Goal: Information Seeking & Learning: Learn about a topic

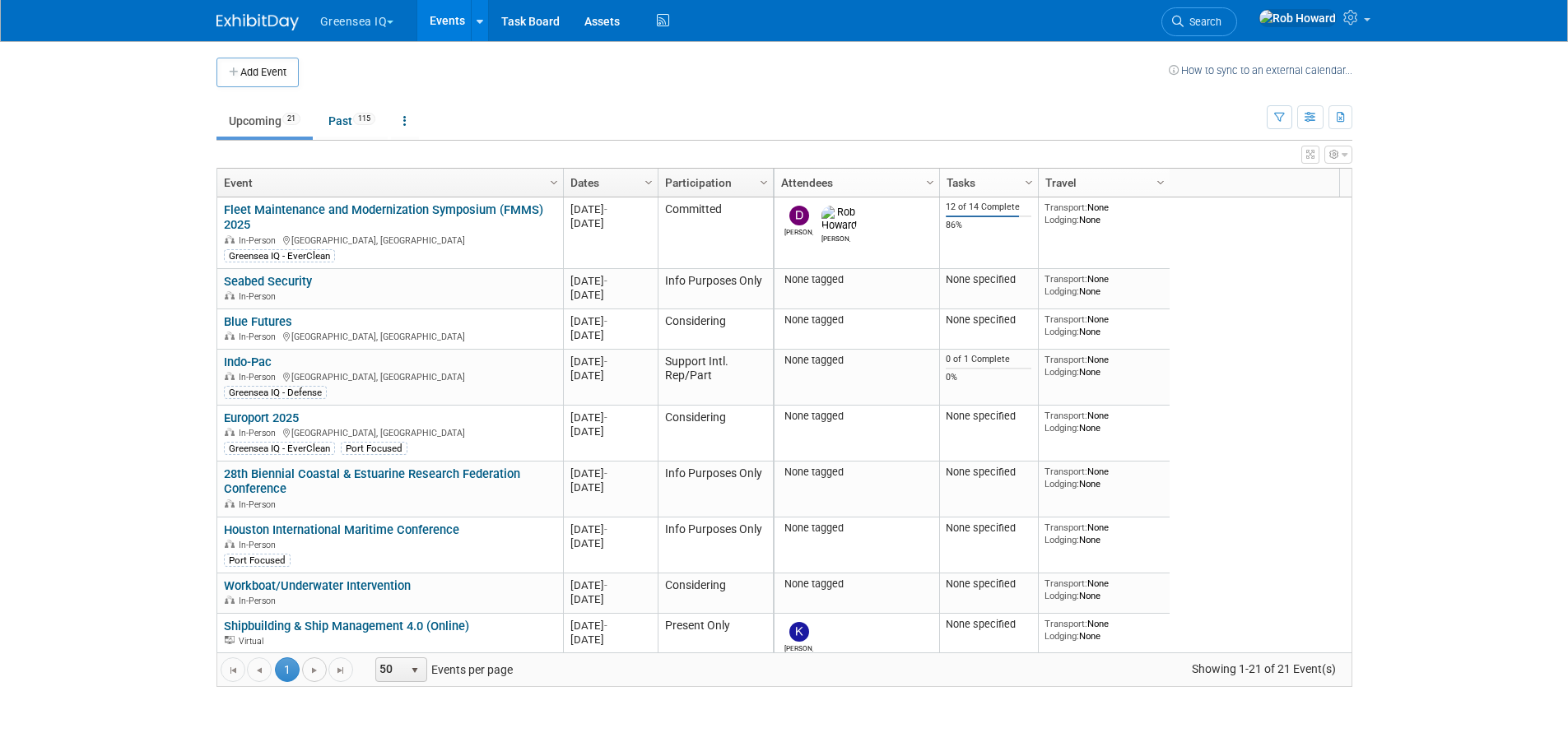
click at [315, 668] on span "Go to the next page" at bounding box center [315, 670] width 14 height 14
click at [289, 673] on span "1" at bounding box center [287, 669] width 24 height 24
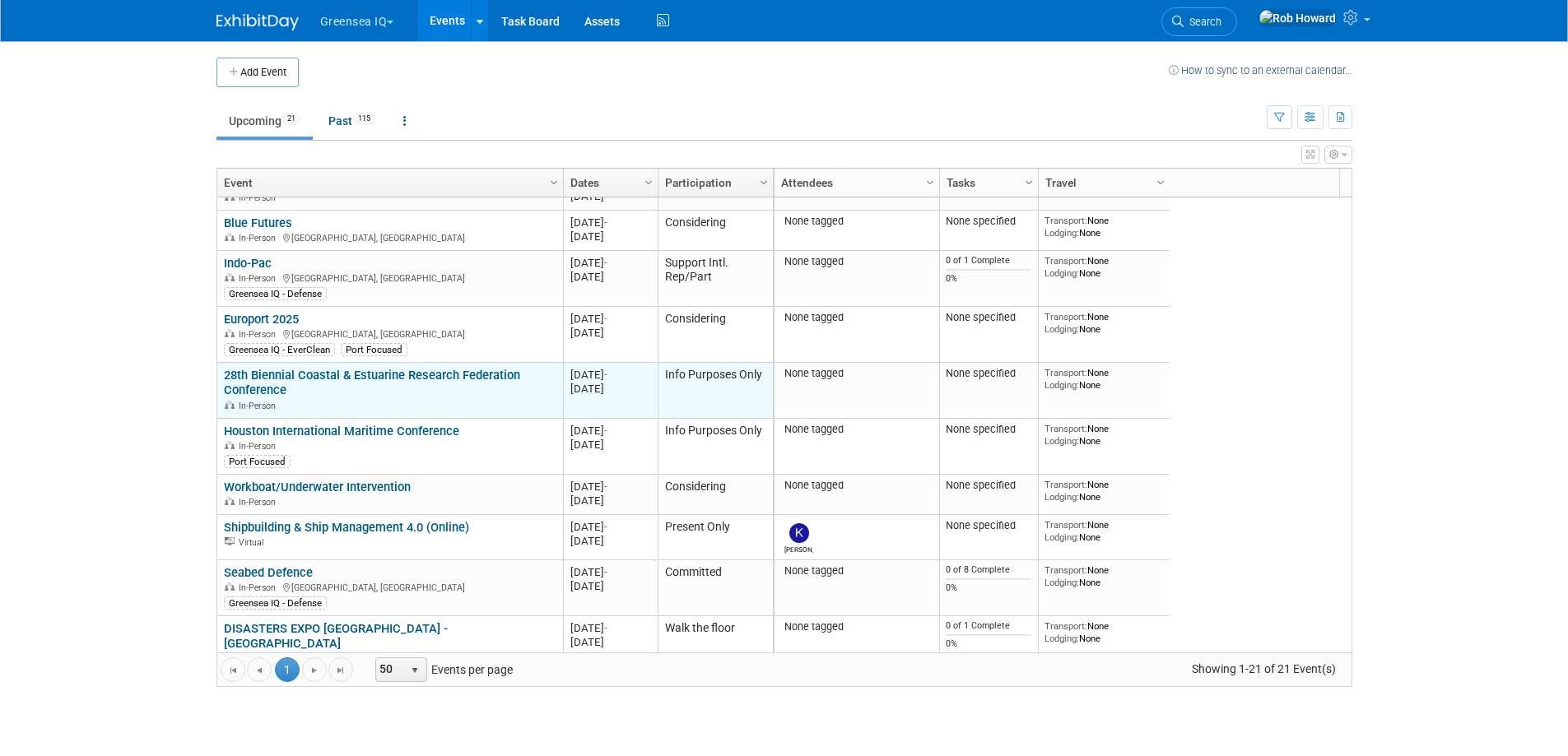
scroll to position [198, 0]
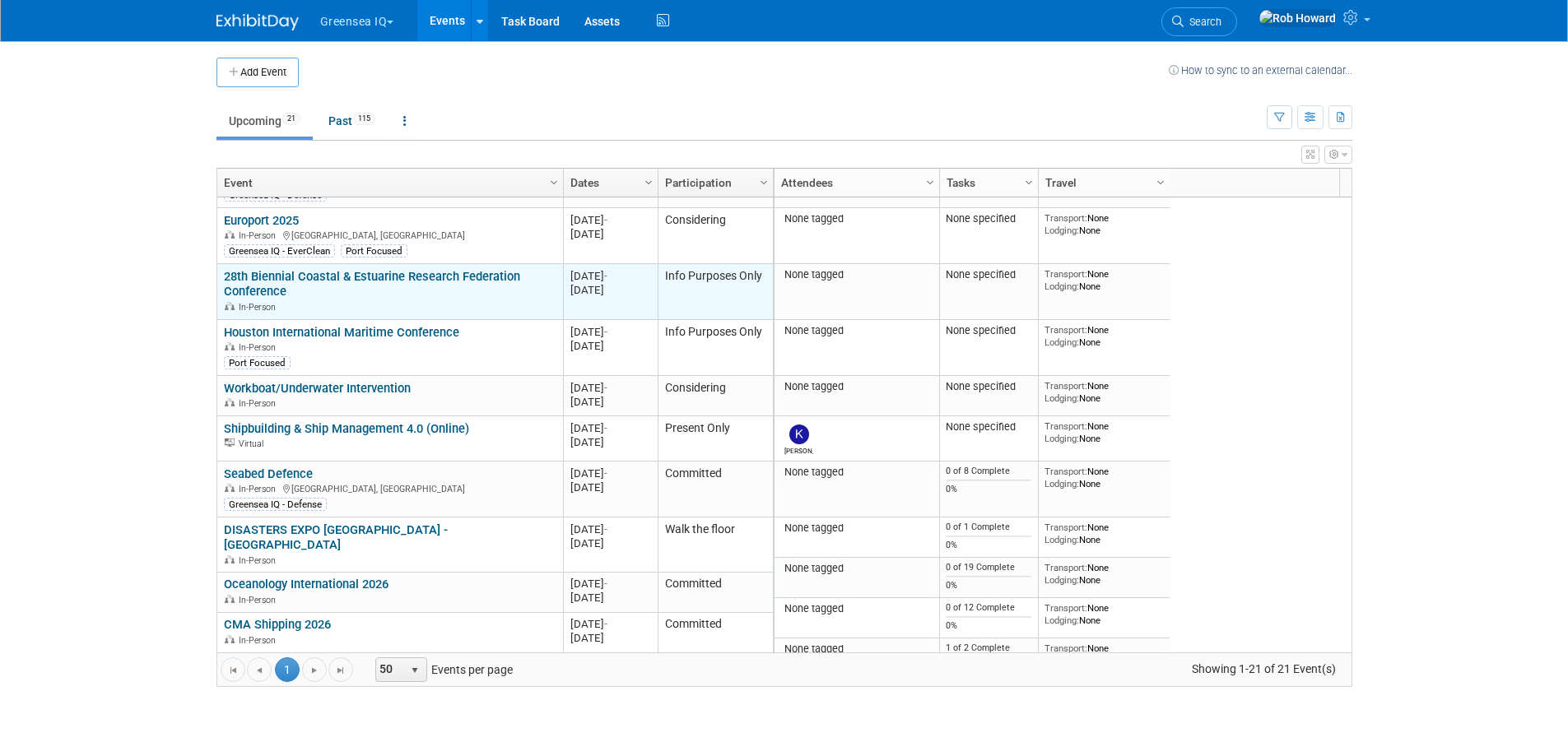
click at [264, 273] on link "28th Biennial Coastal & Estuarine Research Federation Conference" at bounding box center [372, 284] width 296 height 30
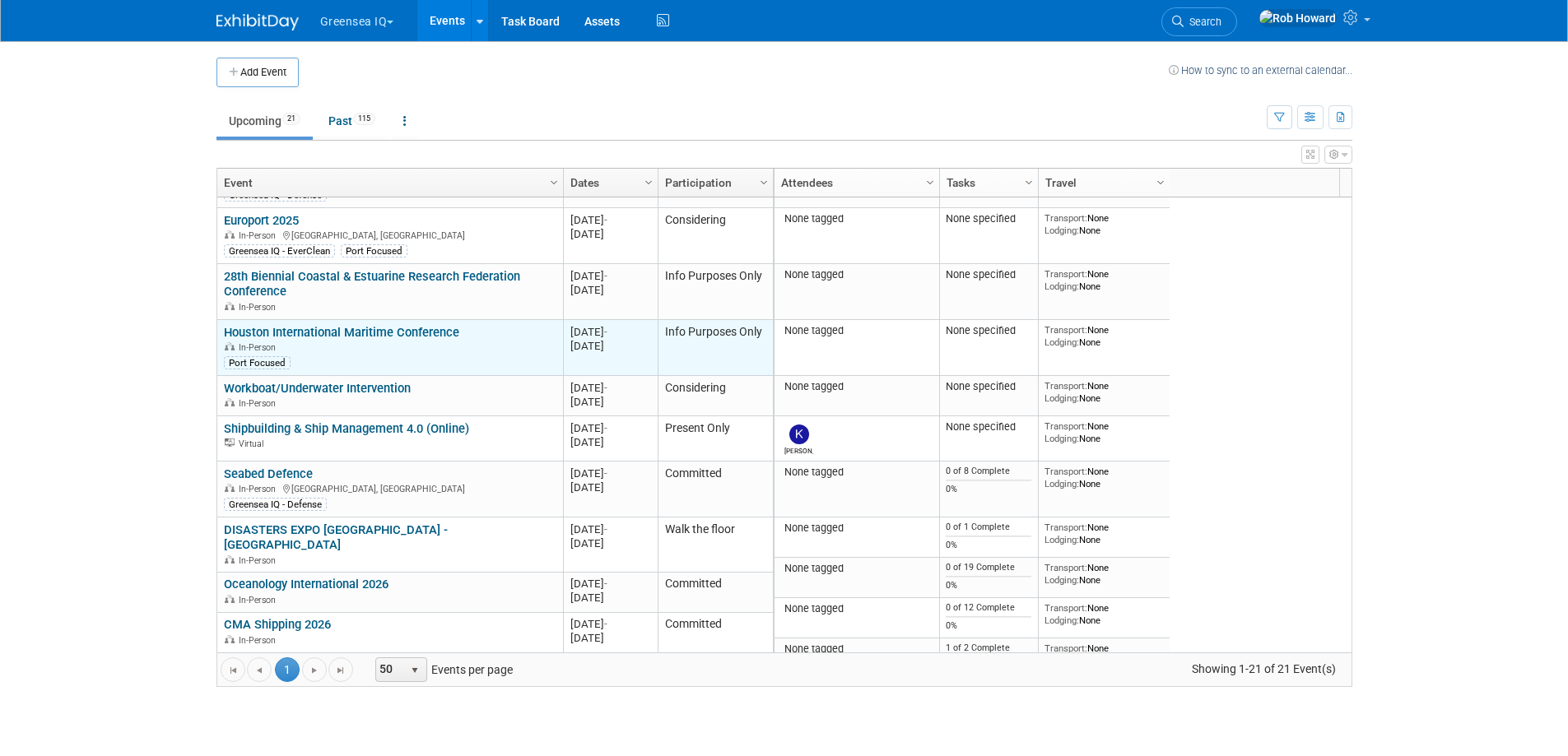
click at [334, 331] on link "Houston International Maritime Conference" at bounding box center [342, 332] width 236 height 15
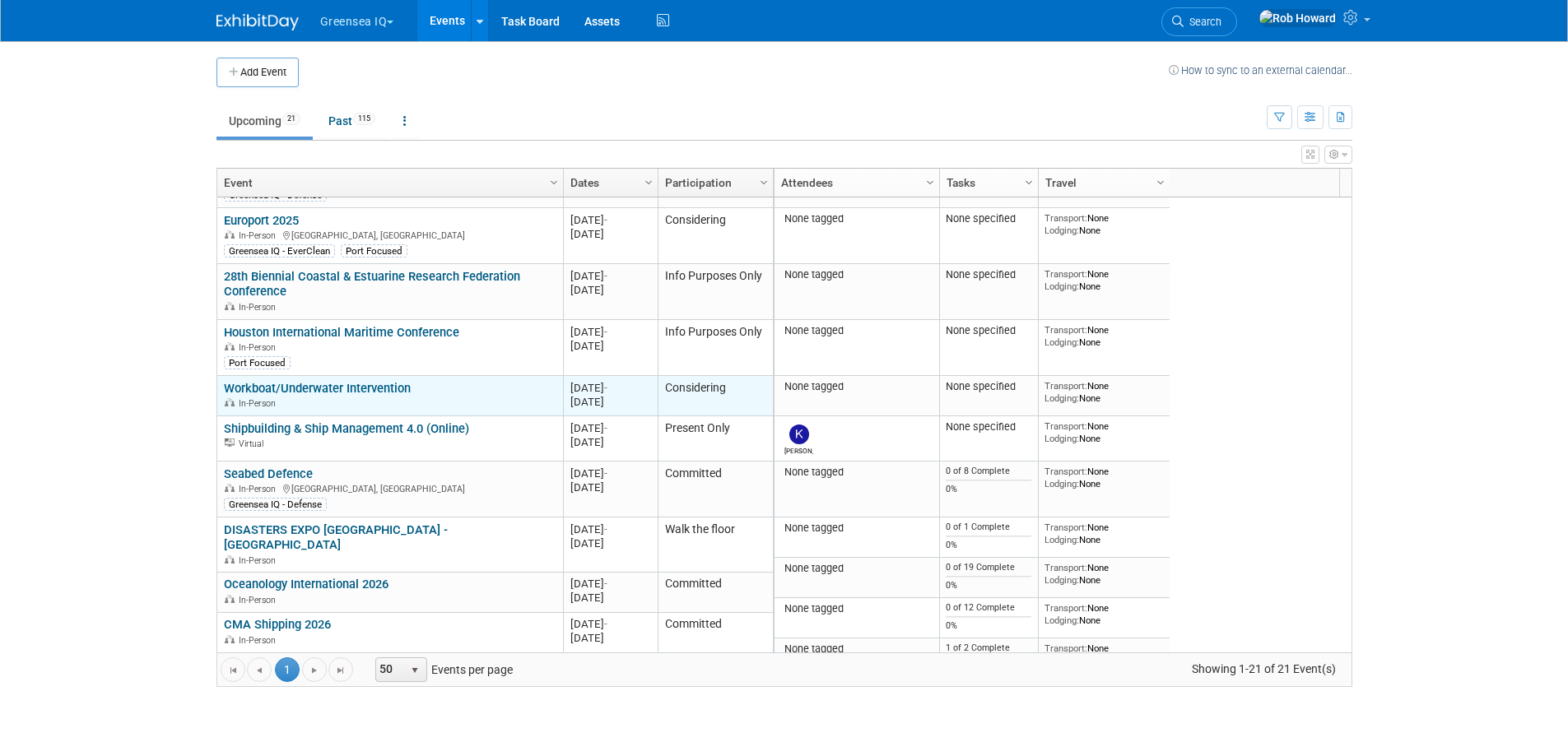
click at [723, 378] on td "Considering" at bounding box center [715, 396] width 115 height 40
click at [721, 385] on td "Considering" at bounding box center [715, 396] width 115 height 40
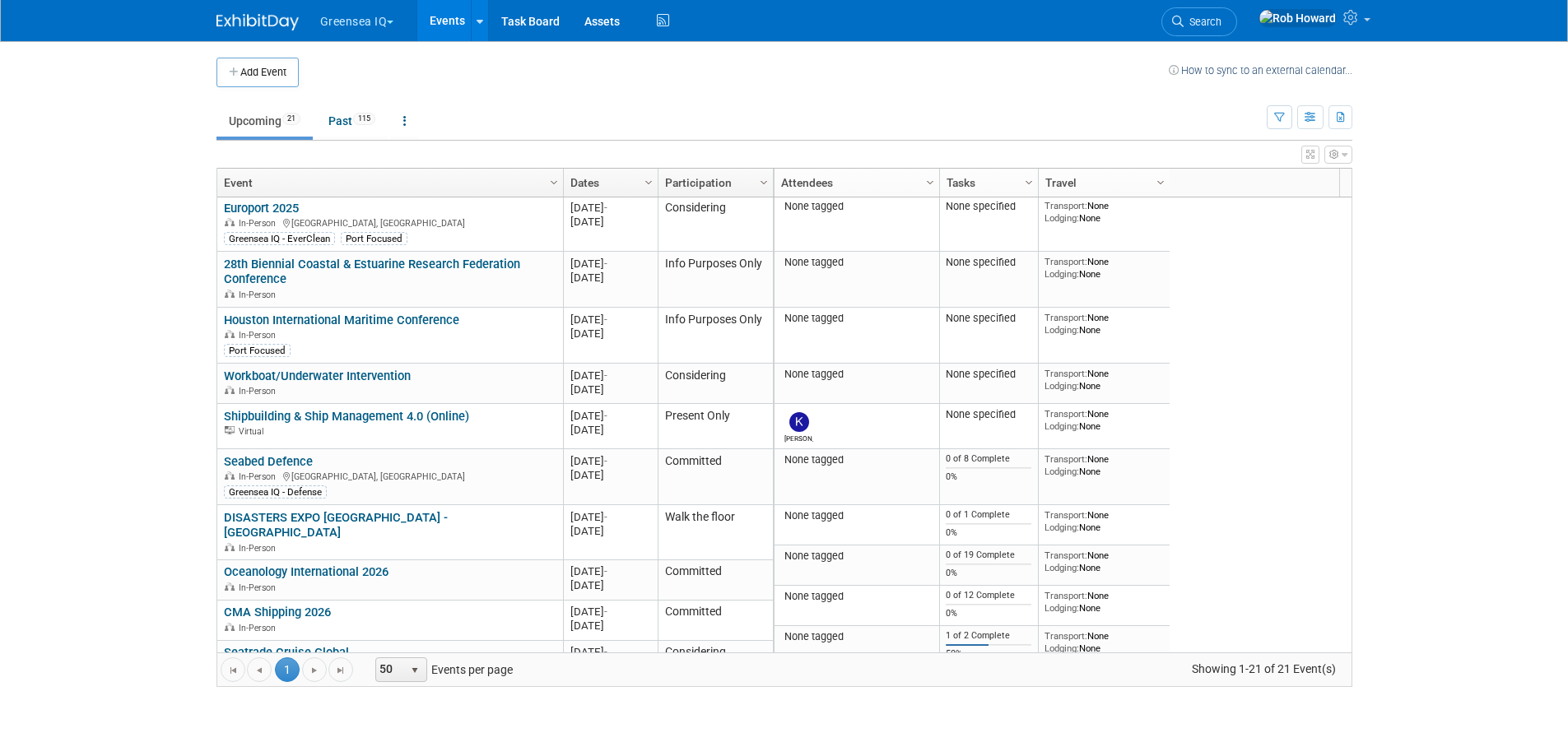
scroll to position [0, 0]
